Goal: Transaction & Acquisition: Download file/media

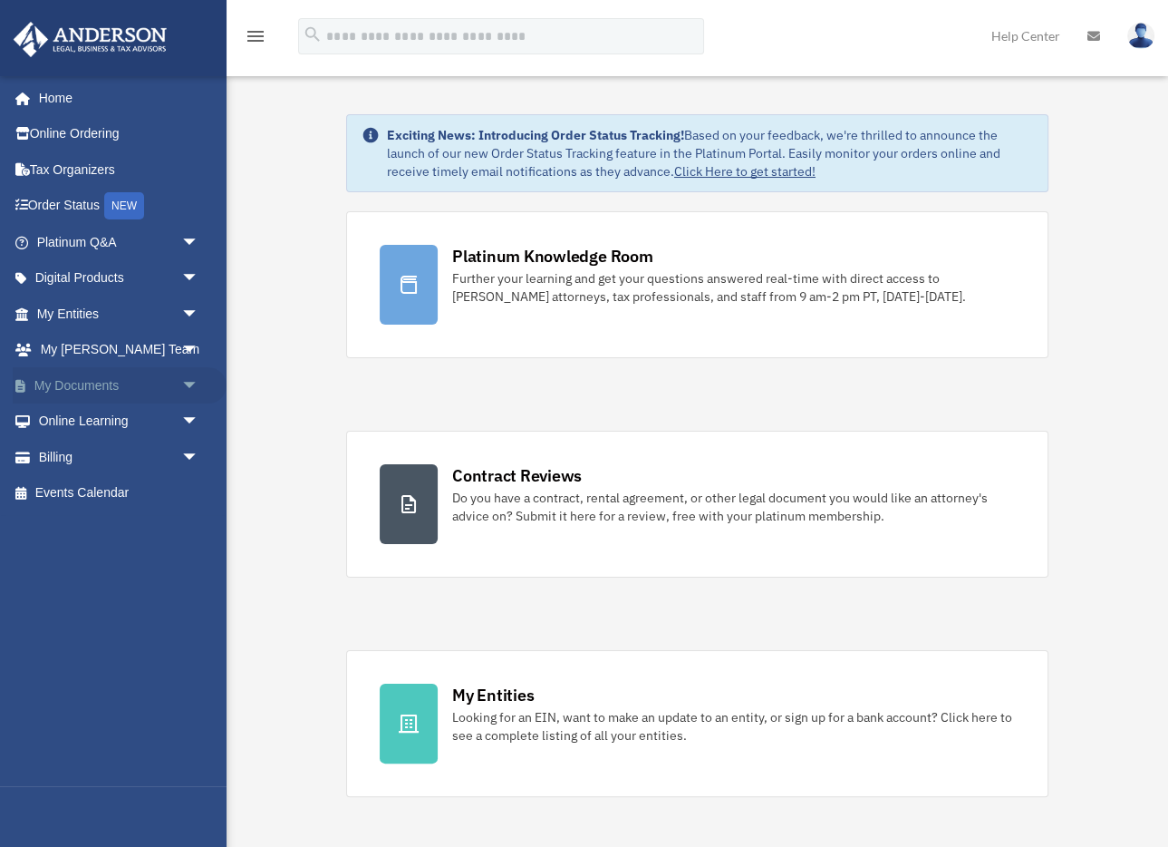
click at [181, 380] on span "arrow_drop_down" at bounding box center [199, 385] width 36 height 37
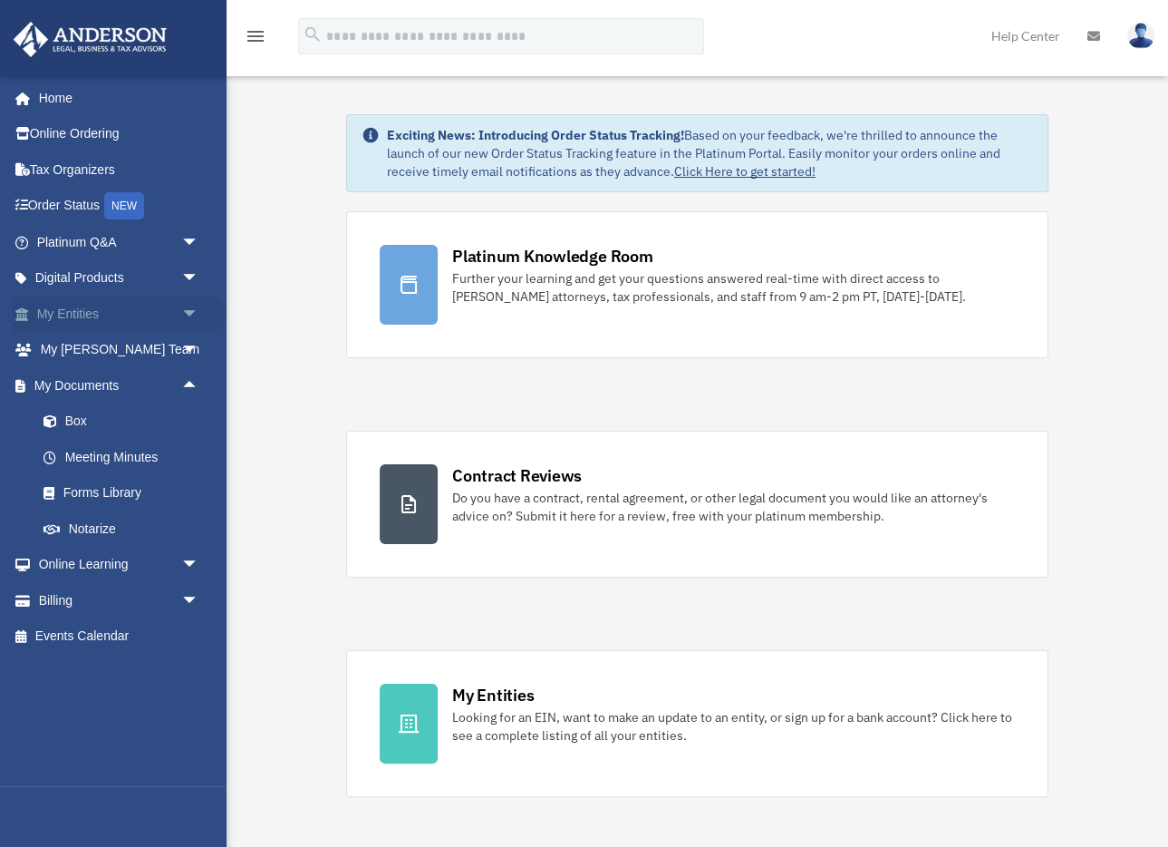
click at [194, 308] on span "arrow_drop_down" at bounding box center [199, 314] width 36 height 37
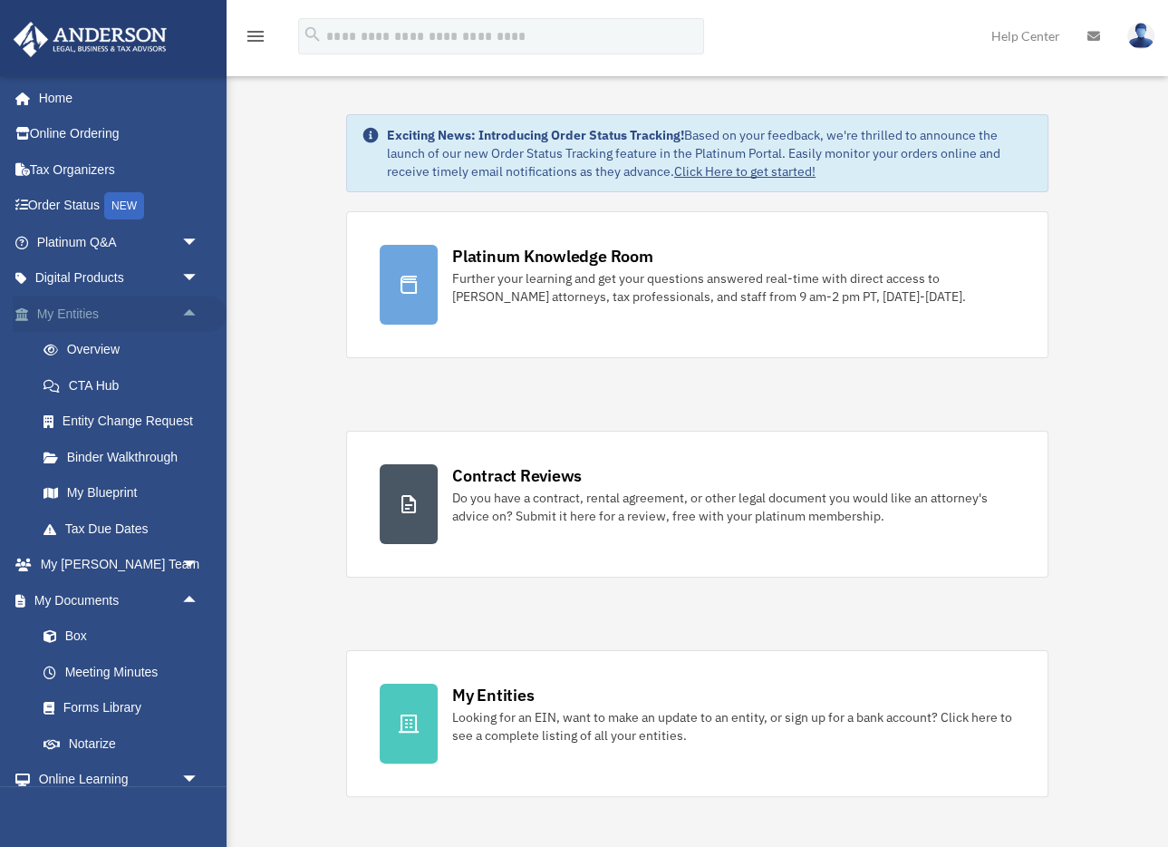
click at [192, 308] on span "arrow_drop_up" at bounding box center [199, 314] width 36 height 37
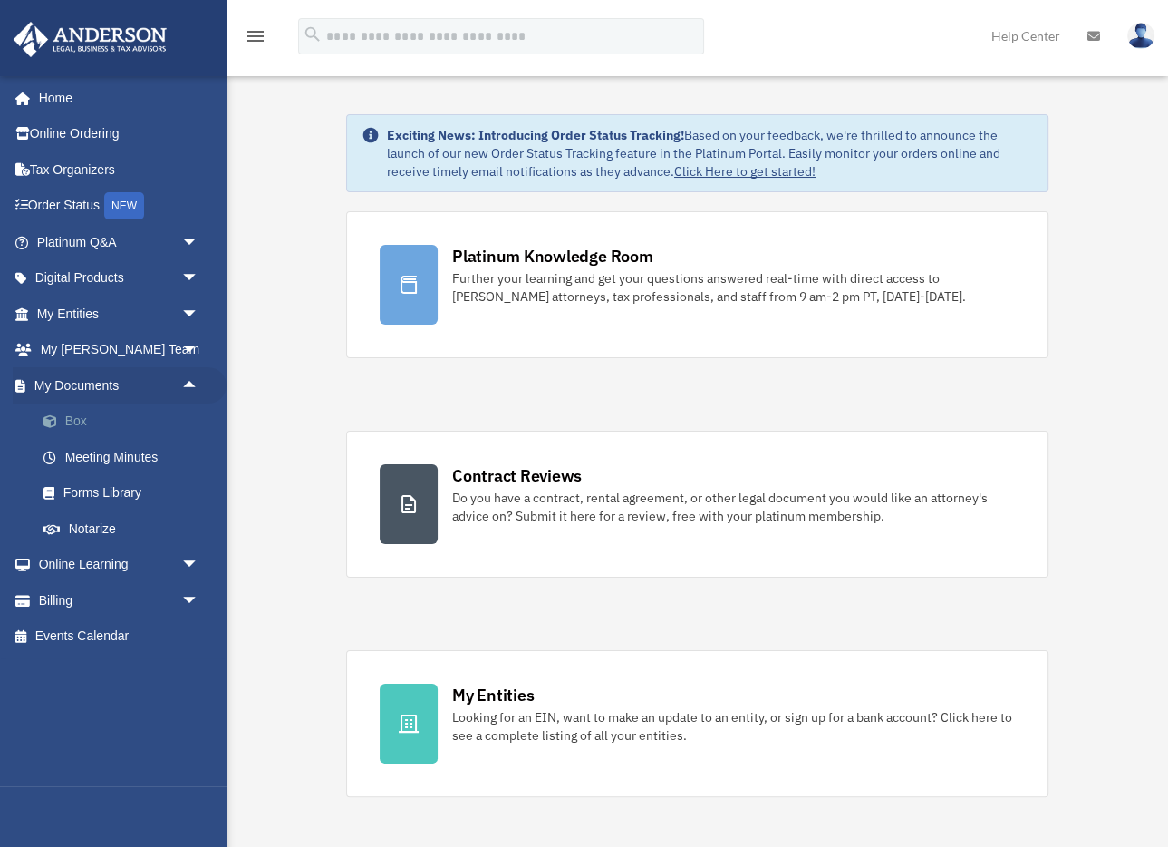
click at [86, 423] on link "Box" at bounding box center [125, 421] width 201 height 36
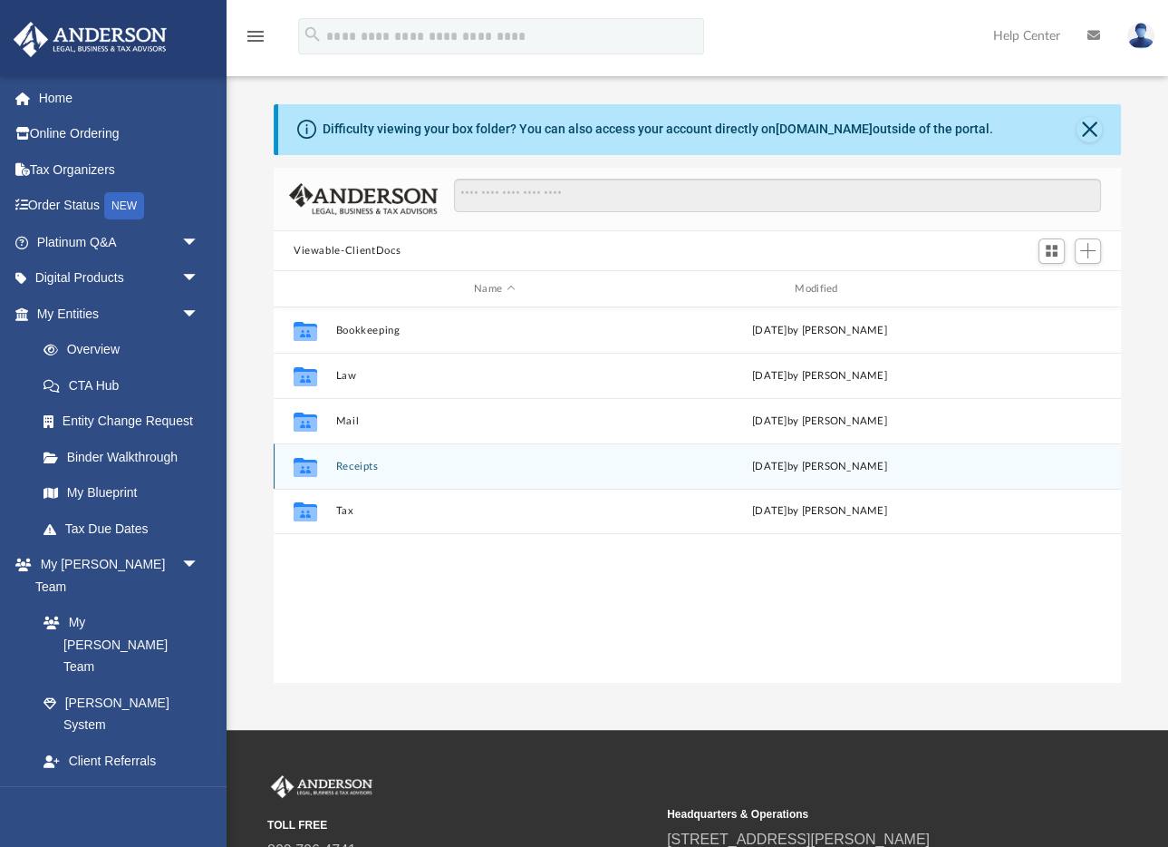
scroll to position [412, 847]
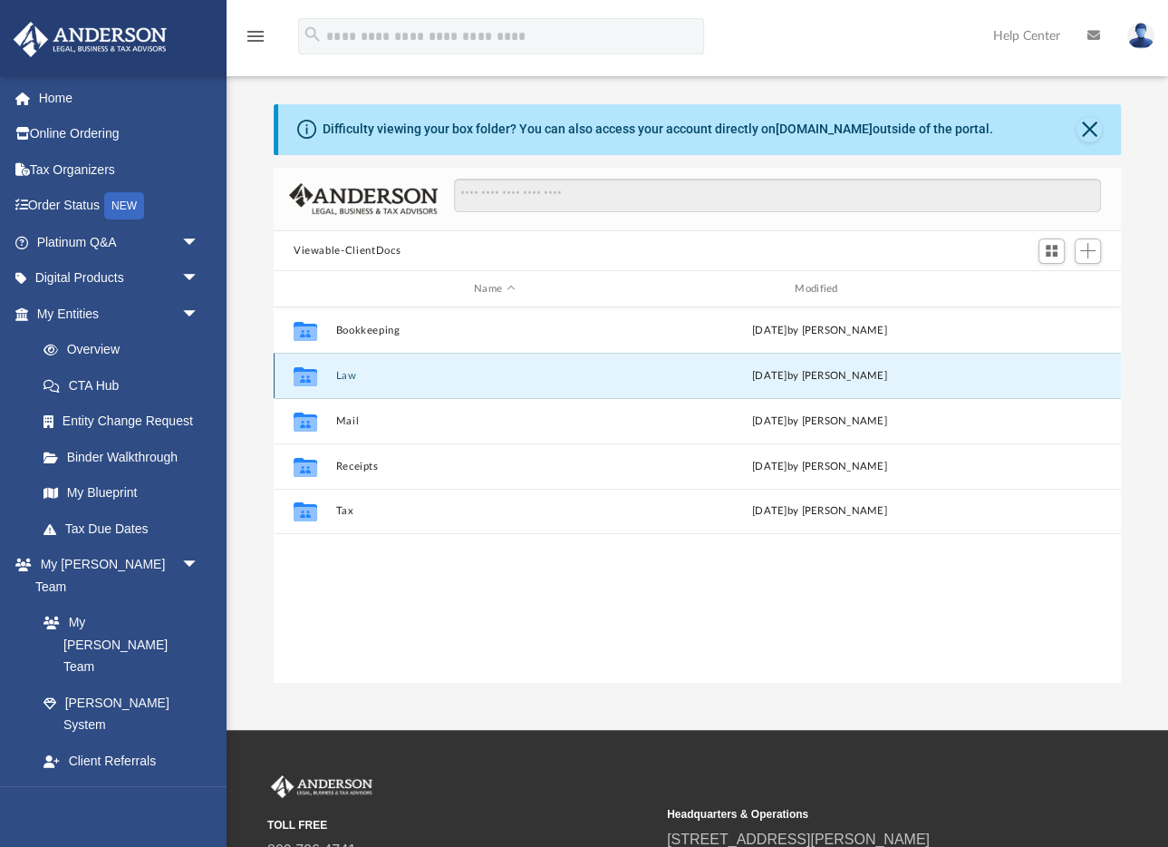
click at [448, 371] on button "Law" at bounding box center [493, 376] width 317 height 12
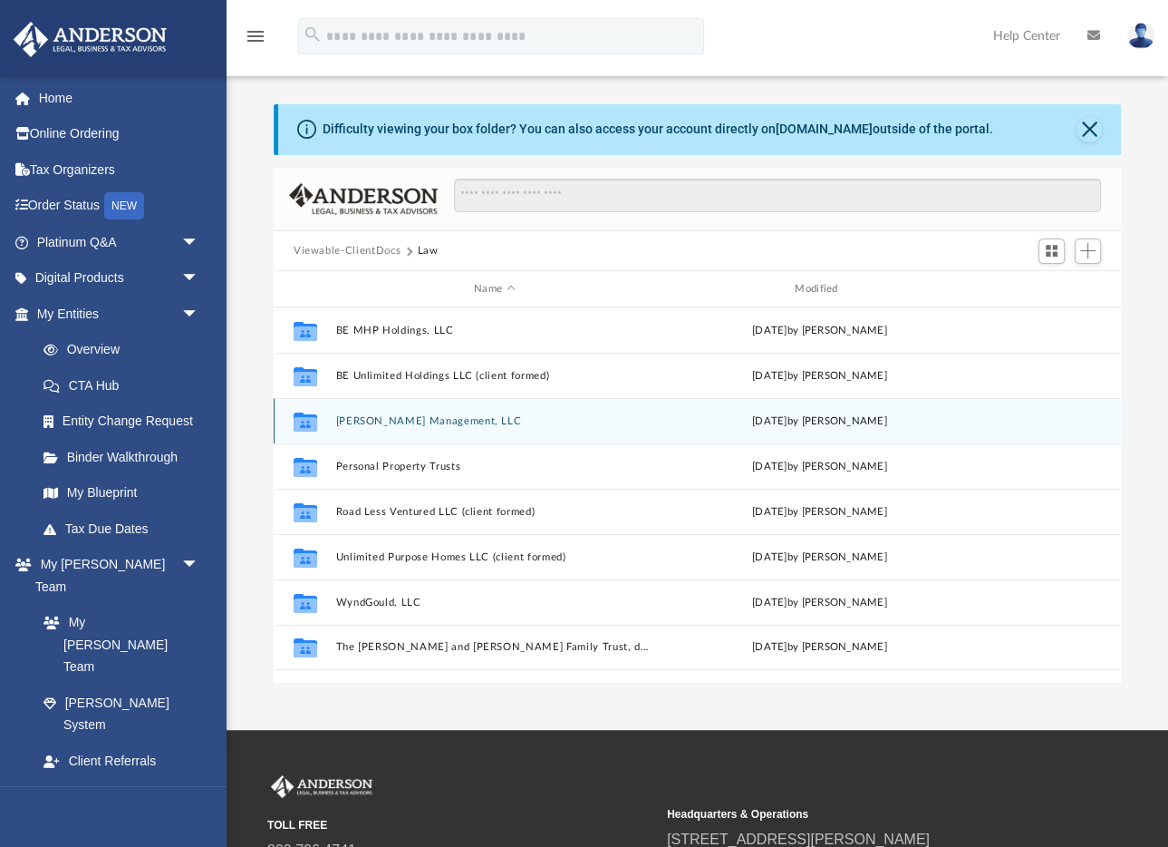
click at [463, 419] on button "[PERSON_NAME] Management, LLC" at bounding box center [493, 421] width 317 height 12
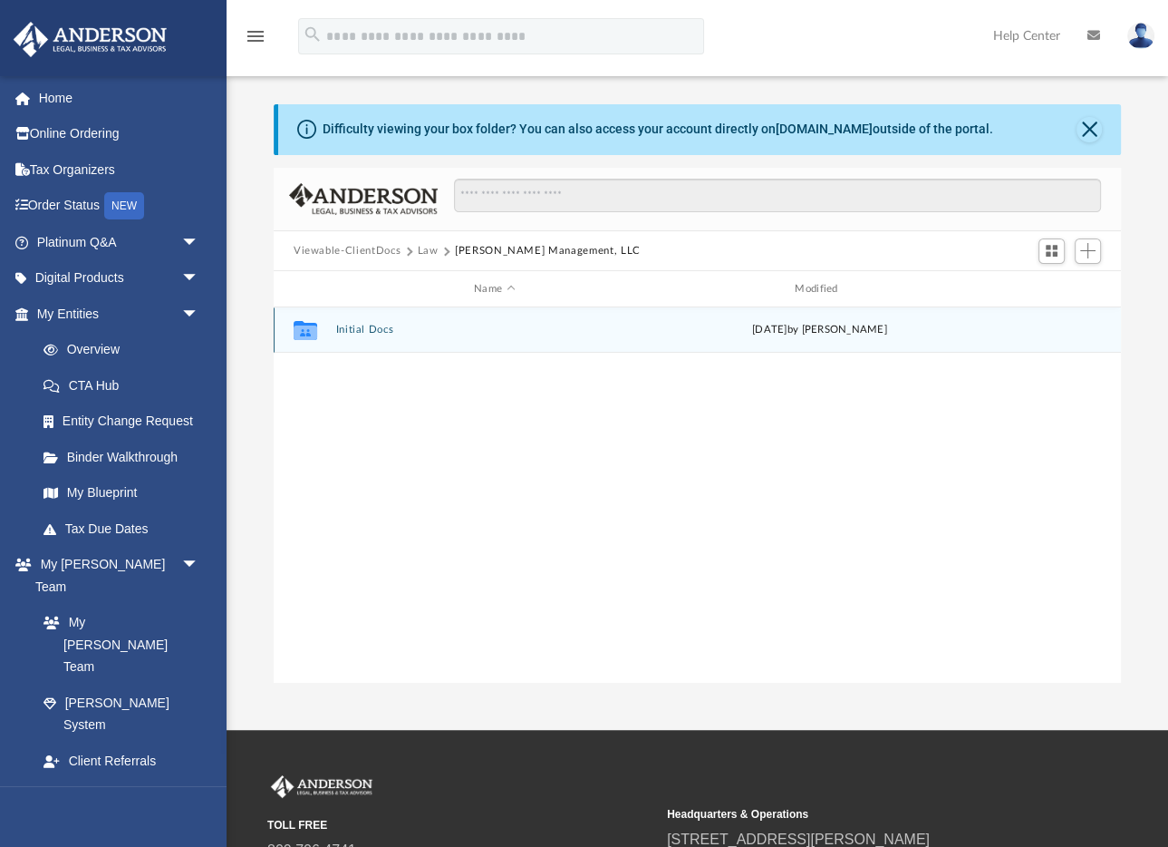
click at [368, 329] on button "Initial Docs" at bounding box center [493, 330] width 317 height 12
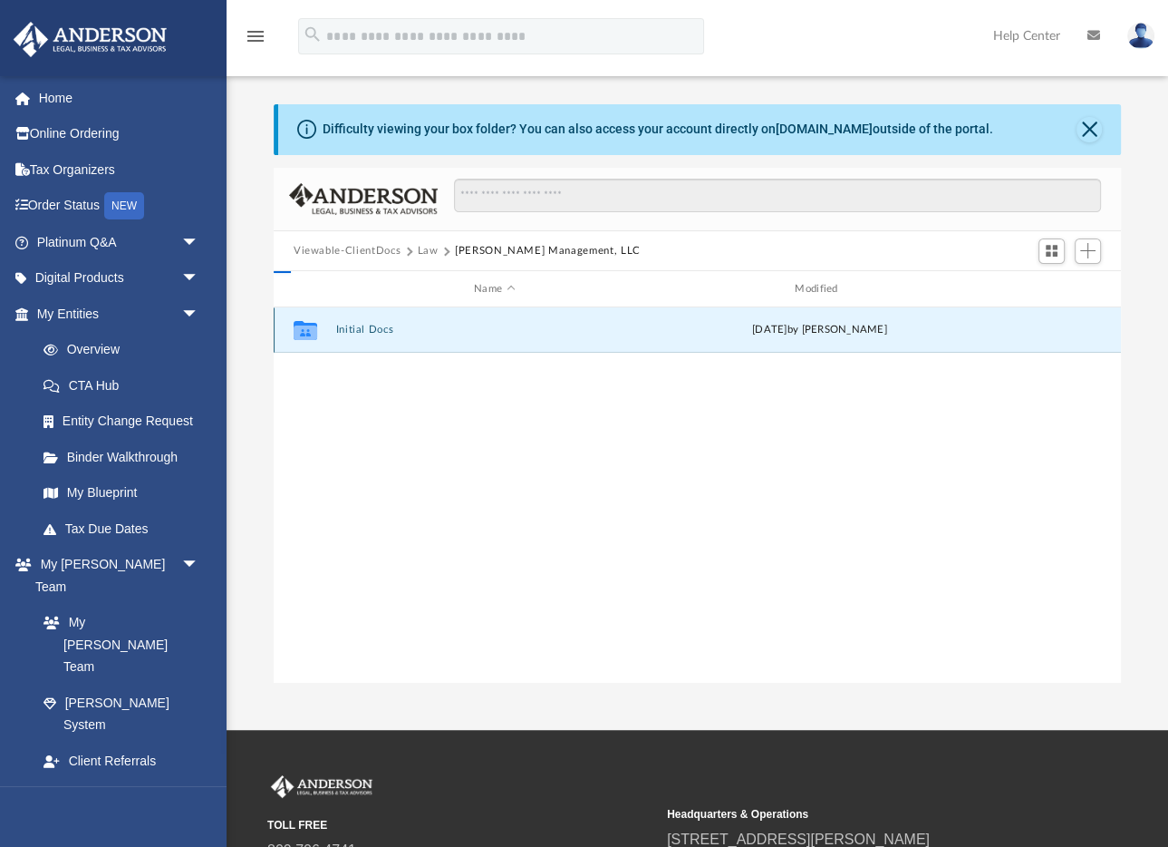
click at [368, 329] on button "Initial Docs" at bounding box center [493, 330] width 317 height 12
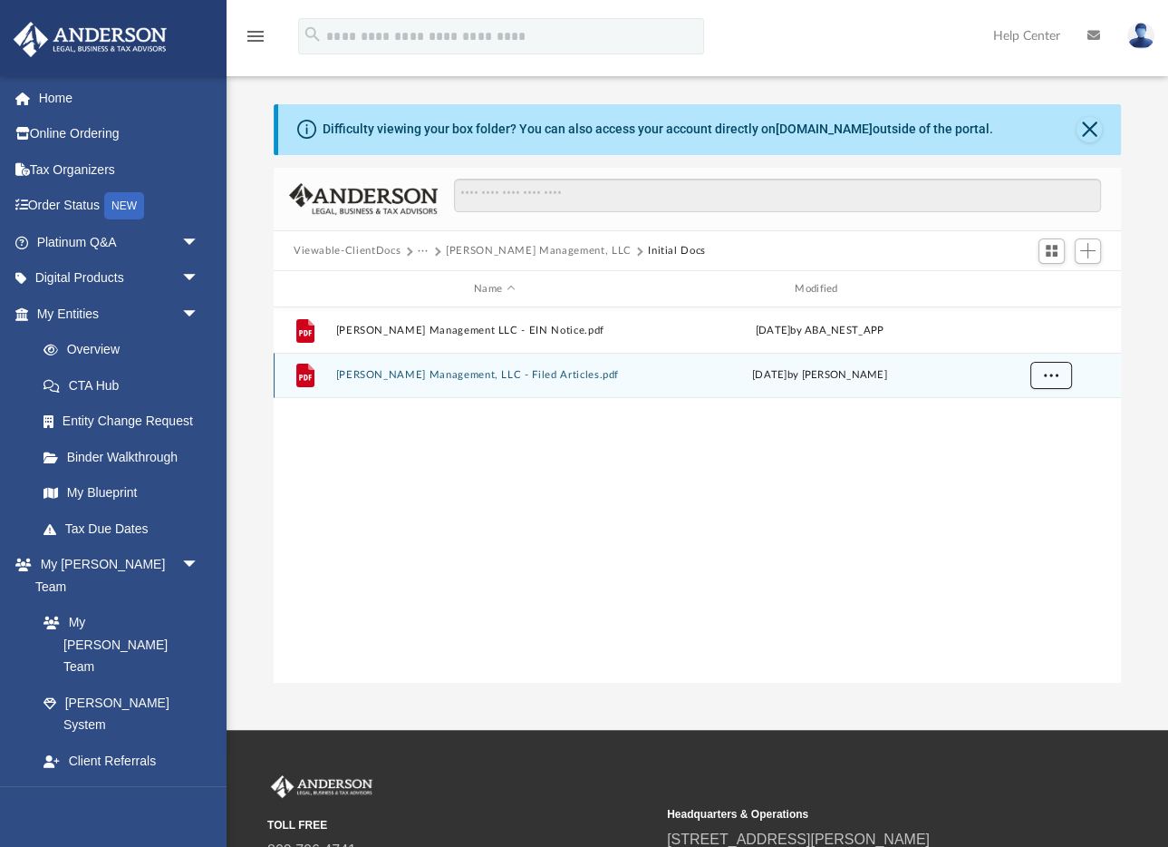
click at [1044, 376] on span "More options" at bounding box center [1051, 375] width 15 height 10
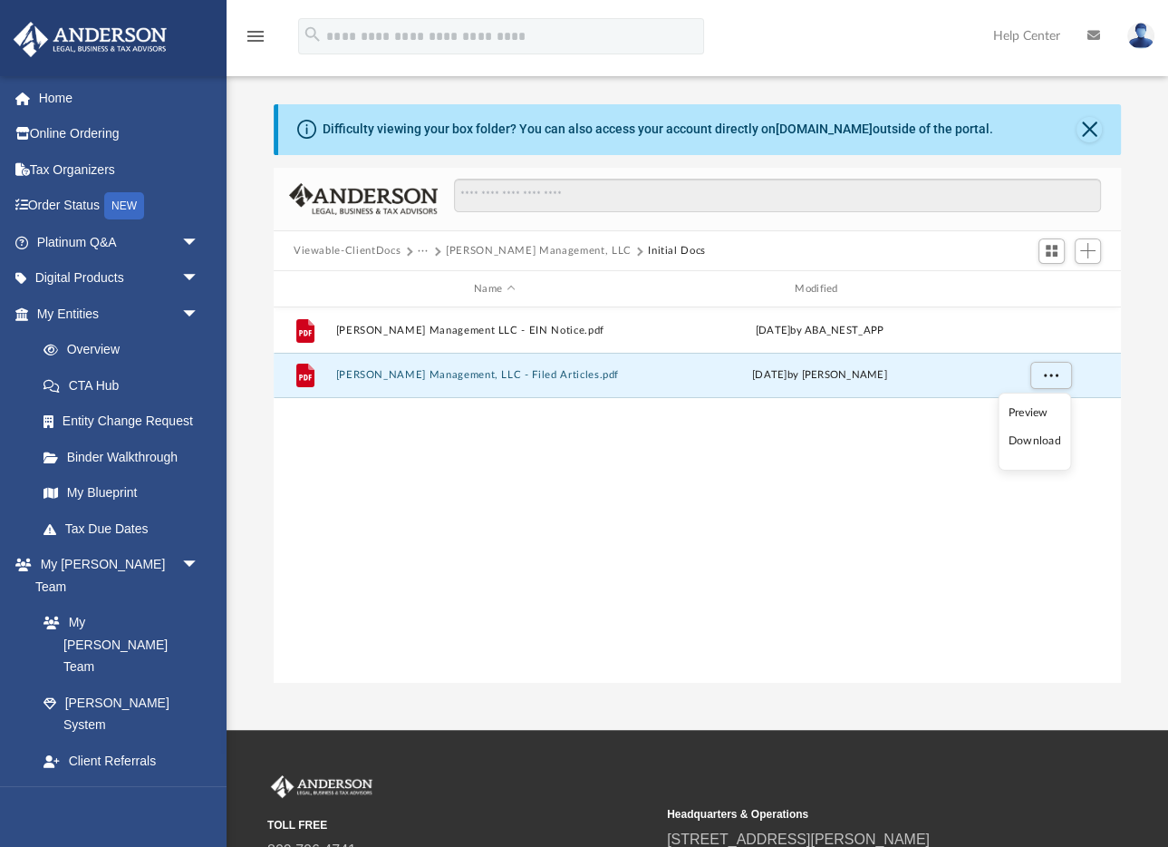
click at [1027, 435] on li "Download" at bounding box center [1035, 440] width 53 height 19
click at [1050, 379] on span "More options" at bounding box center [1051, 375] width 15 height 10
